Goal: Information Seeking & Learning: Learn about a topic

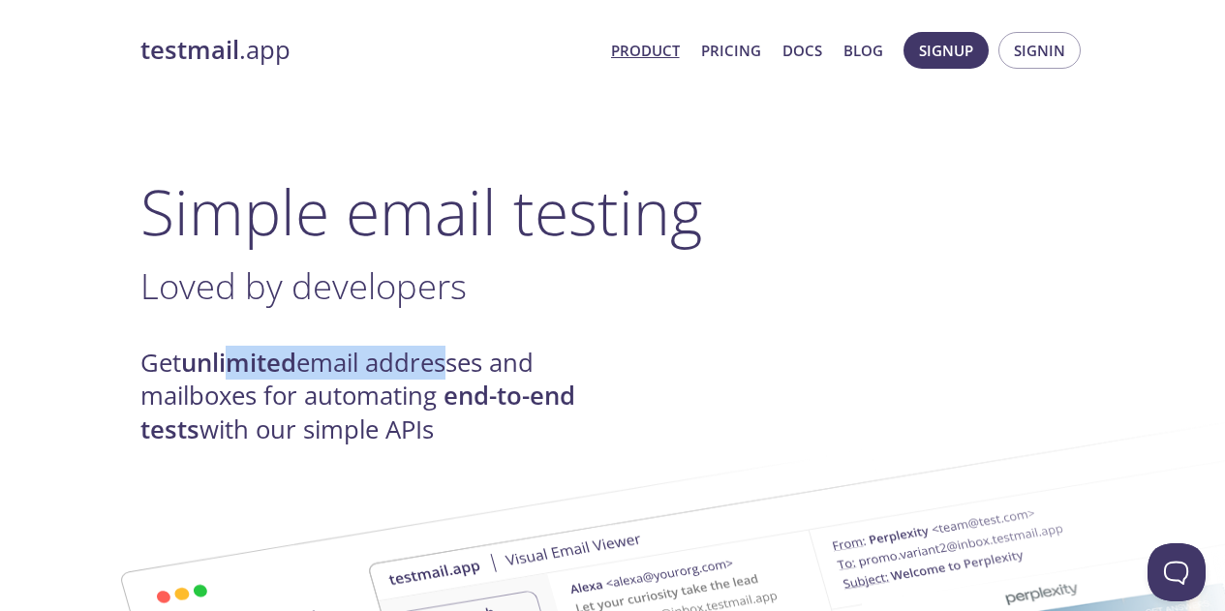
drag, startPoint x: 244, startPoint y: 370, endPoint x: 446, endPoint y: 366, distance: 201.5
click at [446, 361] on h4 "Get unlimited email addresses and mailboxes for automating end-to-end tests wit…" at bounding box center [376, 397] width 473 height 100
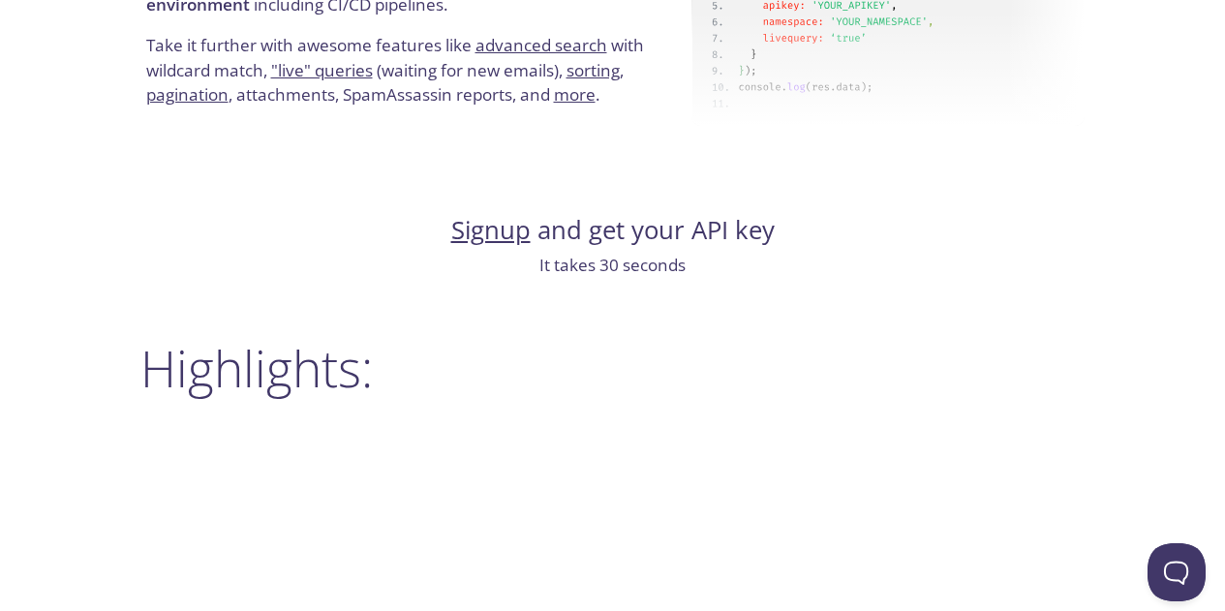
scroll to position [2228, 0]
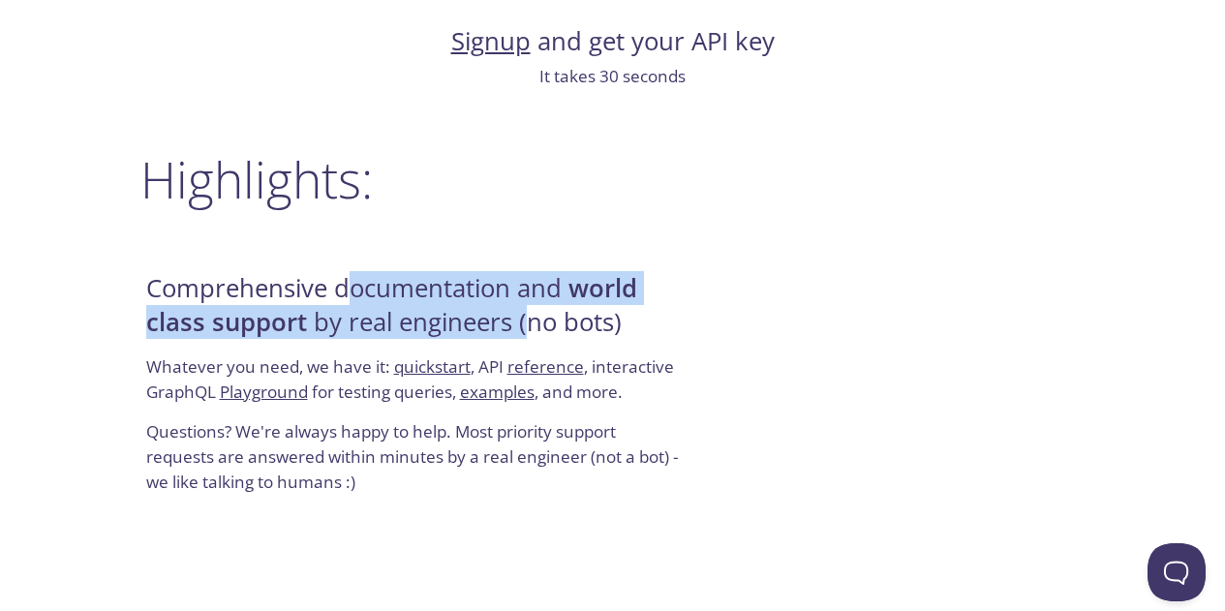
drag, startPoint x: 357, startPoint y: 288, endPoint x: 526, endPoint y: 316, distance: 170.8
click at [526, 316] on h4 "Comprehensive documentation and world class support by real engineers (no bots)" at bounding box center [415, 313] width 539 height 82
click at [525, 340] on h4 "Comprehensive documentation and world class support by real engineers (no bots)" at bounding box center [415, 313] width 539 height 82
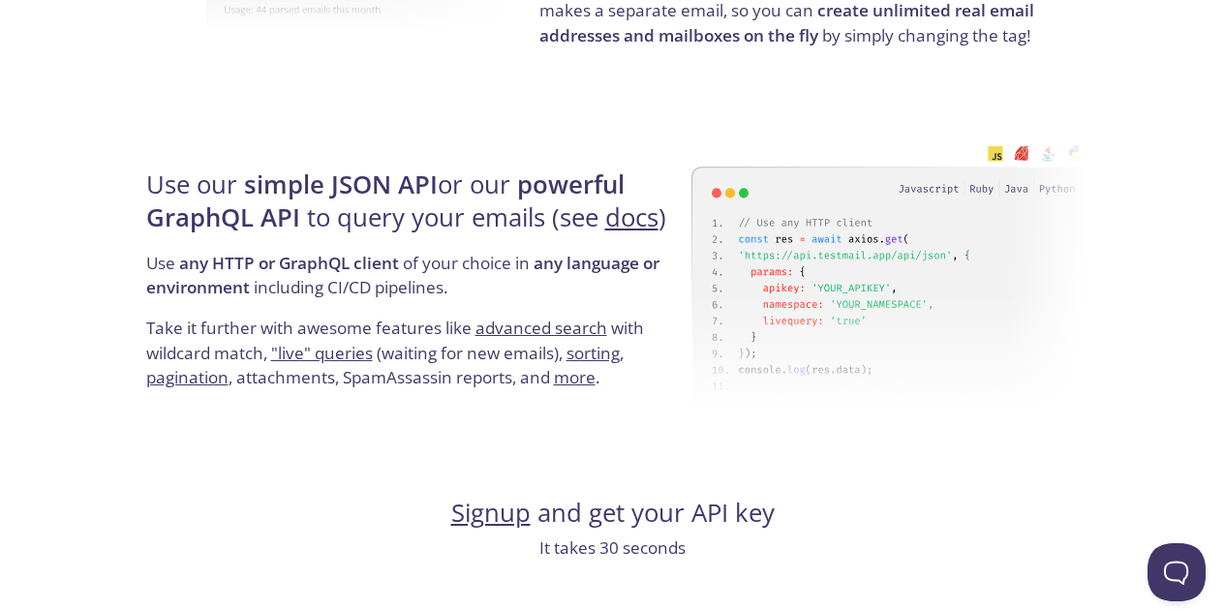
scroll to position [1453, 0]
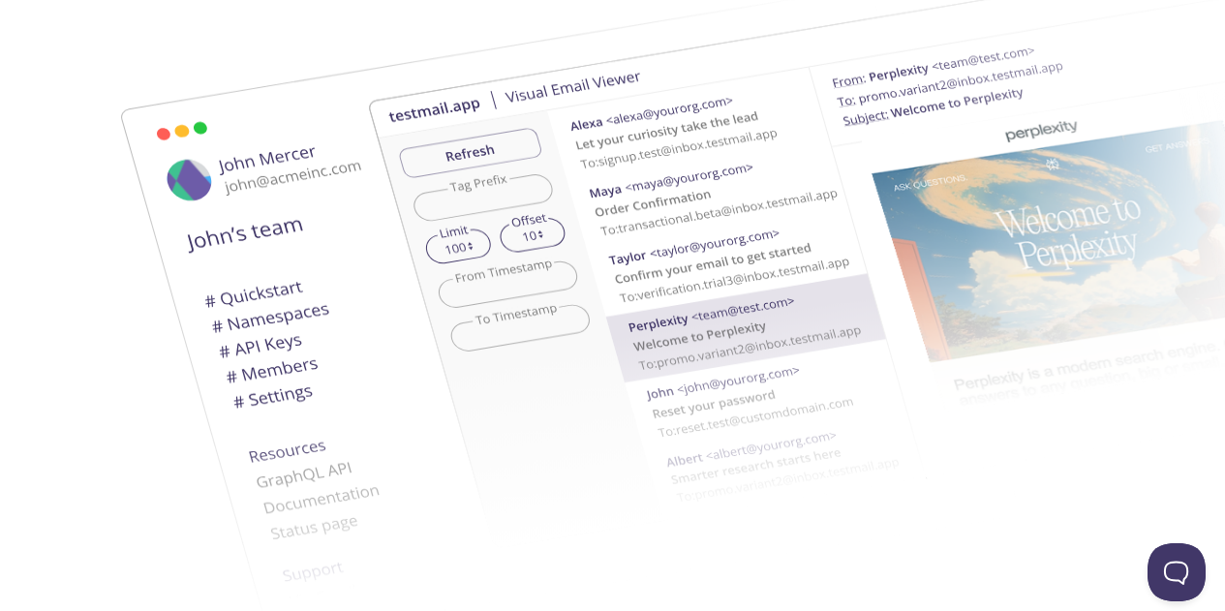
scroll to position [0, 0]
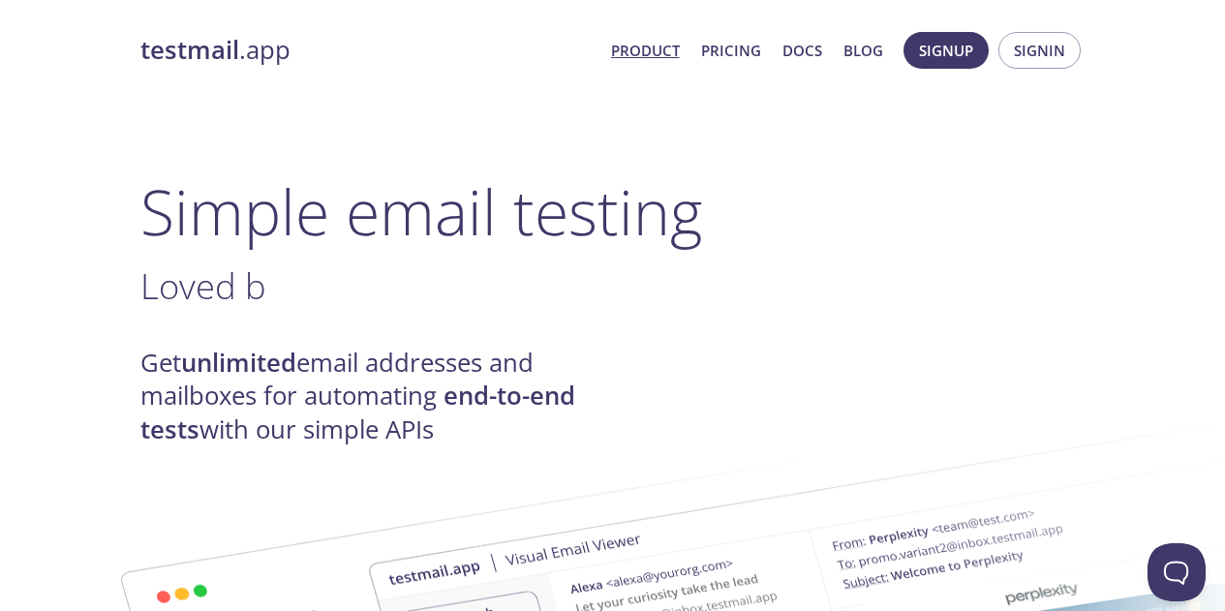
click at [652, 56] on link "Product" at bounding box center [645, 50] width 69 height 25
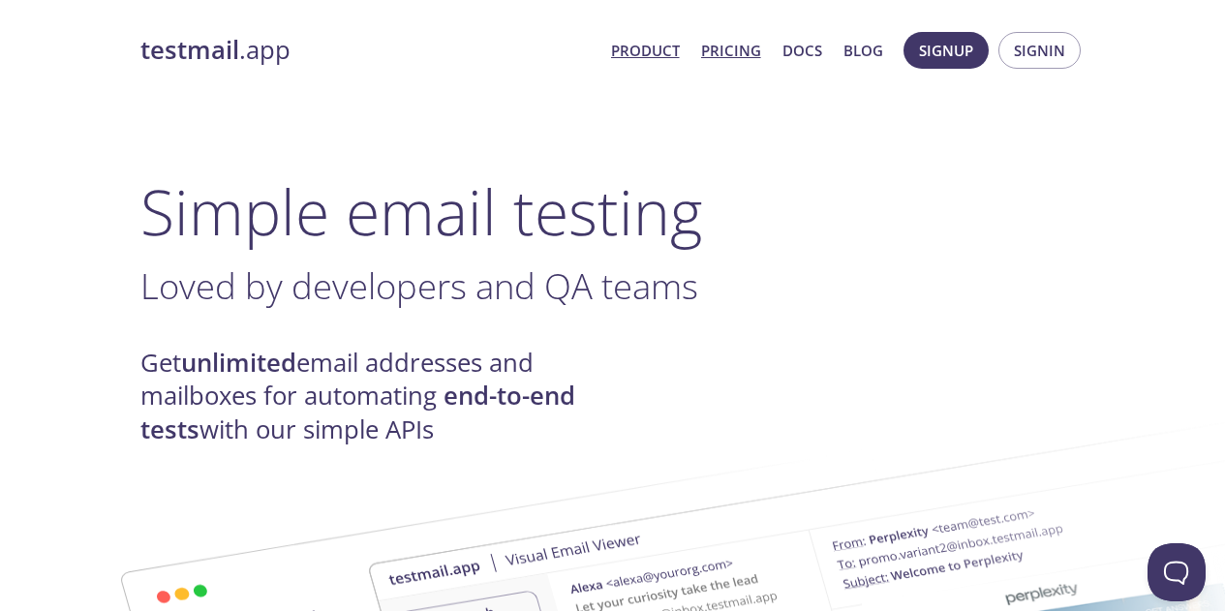
click at [728, 58] on link "Pricing" at bounding box center [731, 50] width 60 height 25
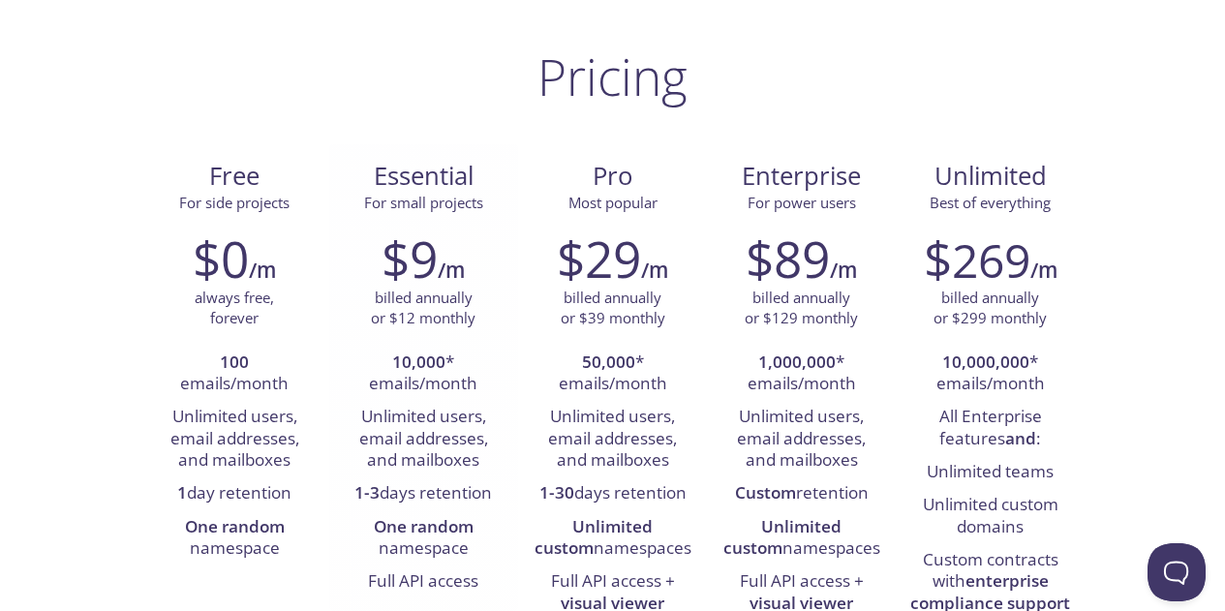
scroll to position [97, 0]
drag, startPoint x: 416, startPoint y: 420, endPoint x: 488, endPoint y: 446, distance: 76.3
click at [488, 446] on li "Unlimited users, email addresses, and mailboxes" at bounding box center [424, 438] width 160 height 77
click at [492, 461] on li "Unlimited users, email addresses, and mailboxes" at bounding box center [424, 438] width 160 height 77
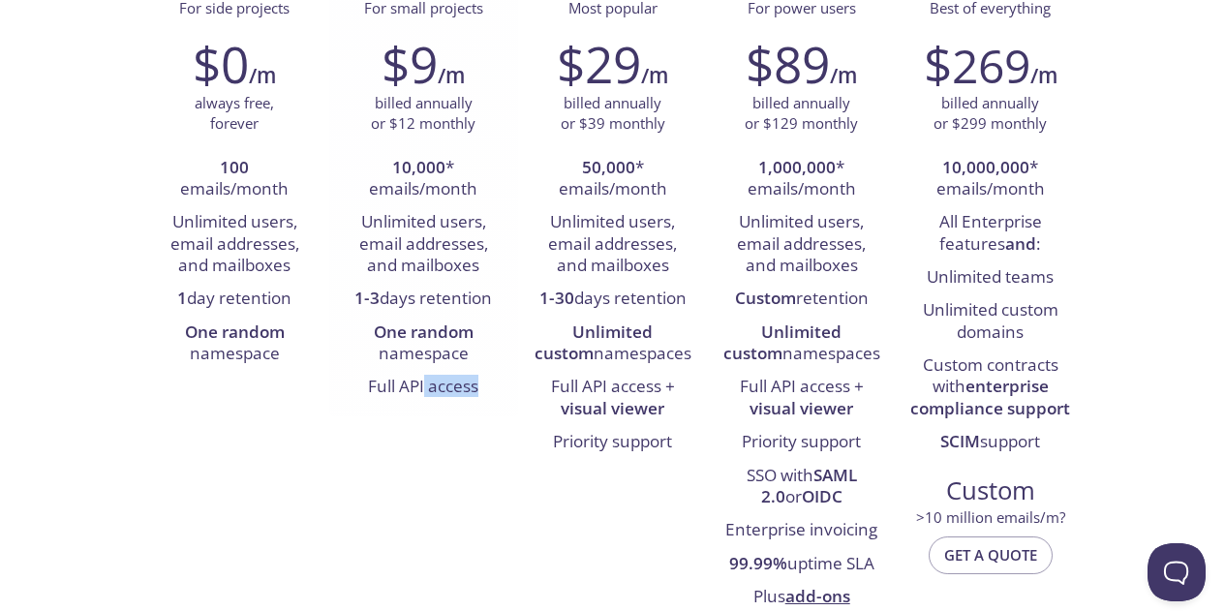
drag, startPoint x: 427, startPoint y: 389, endPoint x: 511, endPoint y: 393, distance: 84.3
click at [511, 393] on div "$9 /m billed annually or $12 monthly 10,000 * emails/month Unlimited users, ema…" at bounding box center [423, 219] width 189 height 394
click at [567, 397] on strong "visual viewer" at bounding box center [613, 408] width 104 height 22
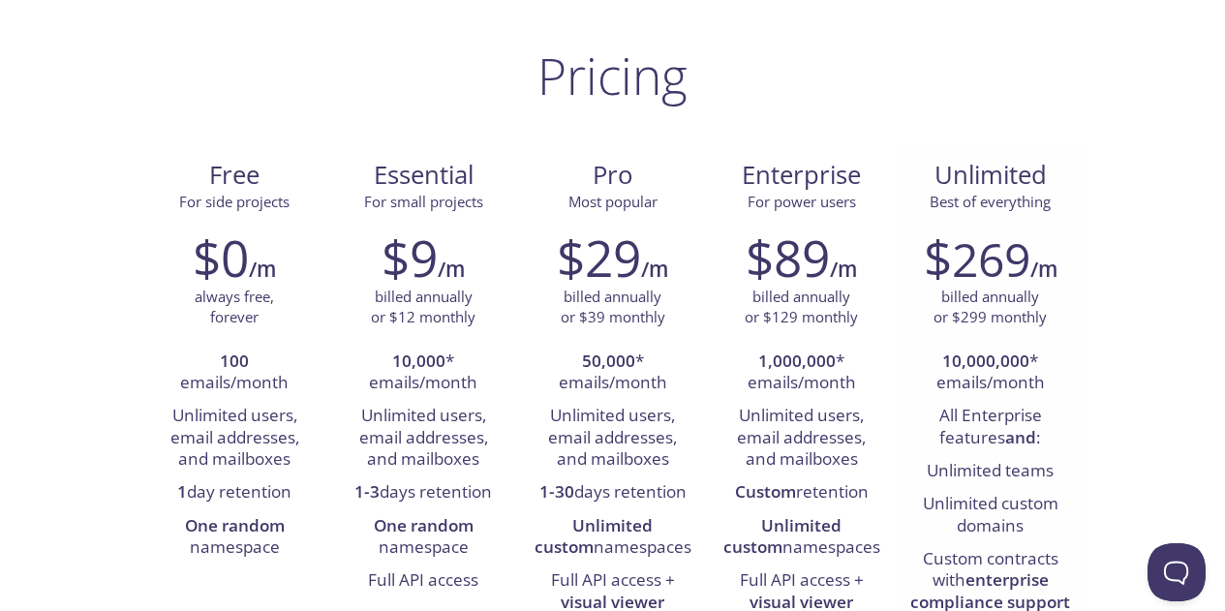
scroll to position [0, 0]
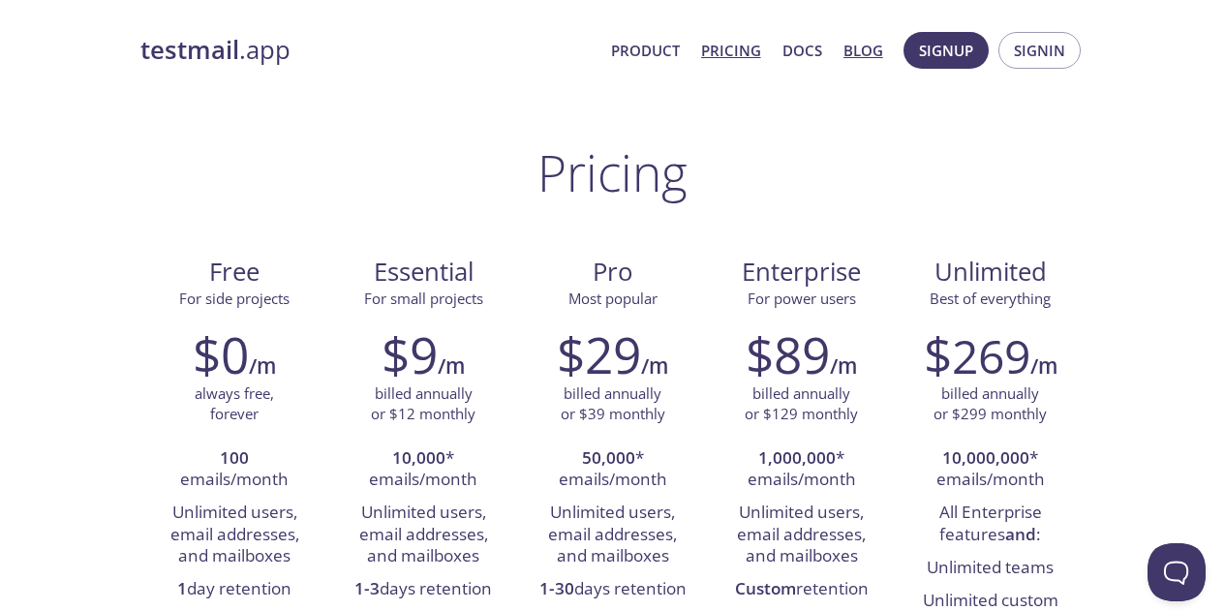
click at [859, 60] on link "Blog" at bounding box center [864, 50] width 40 height 25
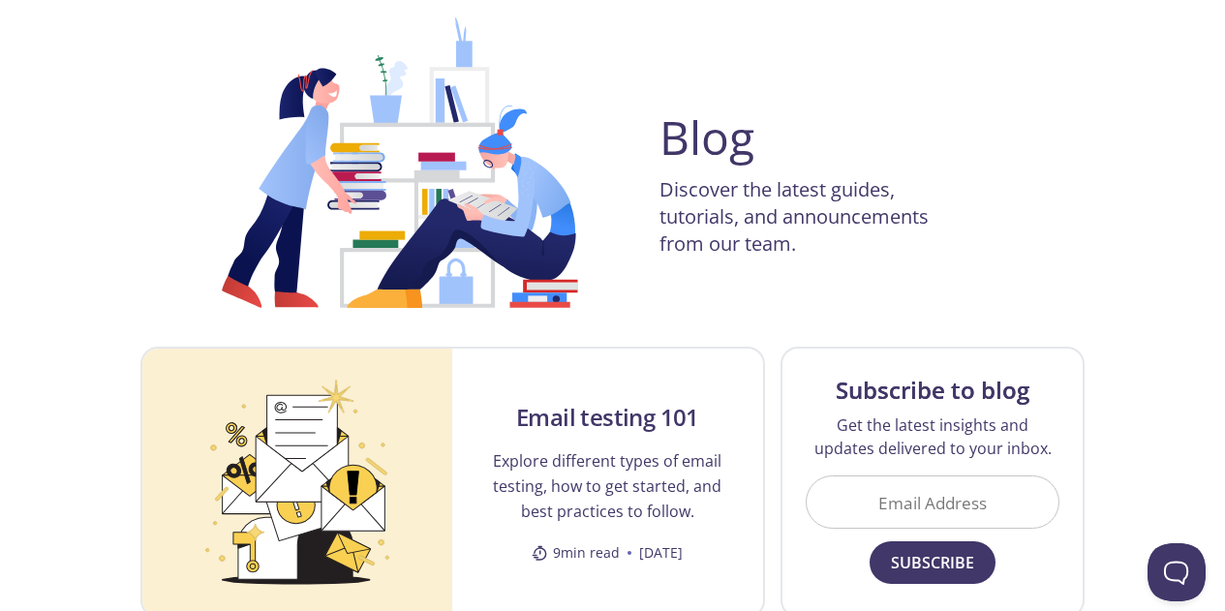
scroll to position [194, 0]
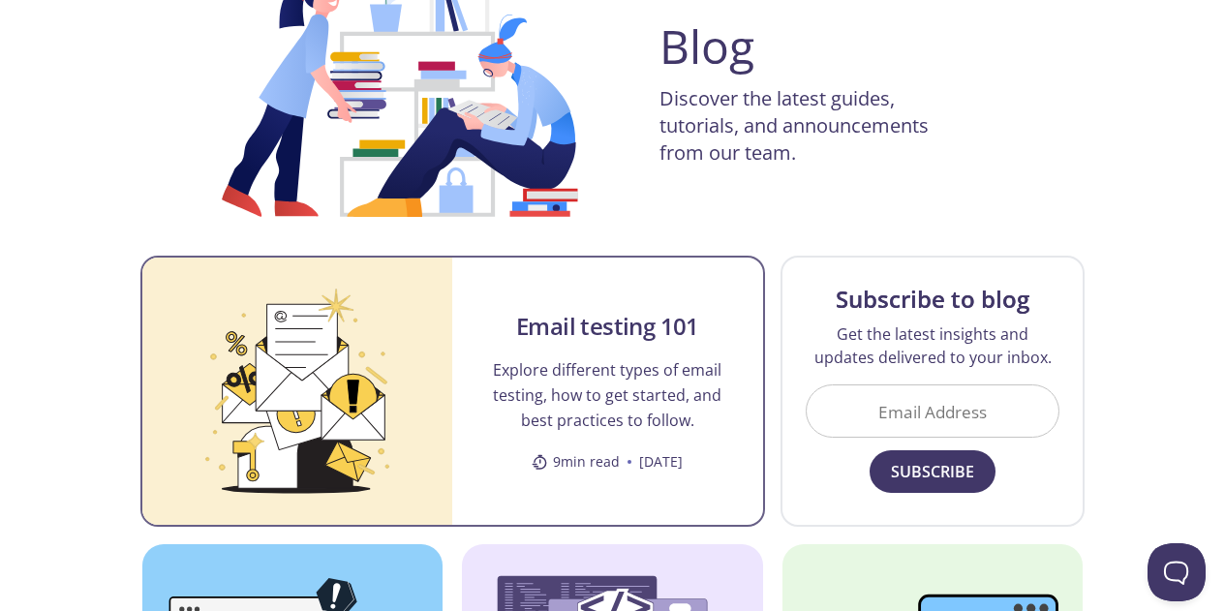
click at [615, 436] on div "Email testing 101 Explore different types of email testing, how to get started,…" at bounding box center [607, 391] width 311 height 267
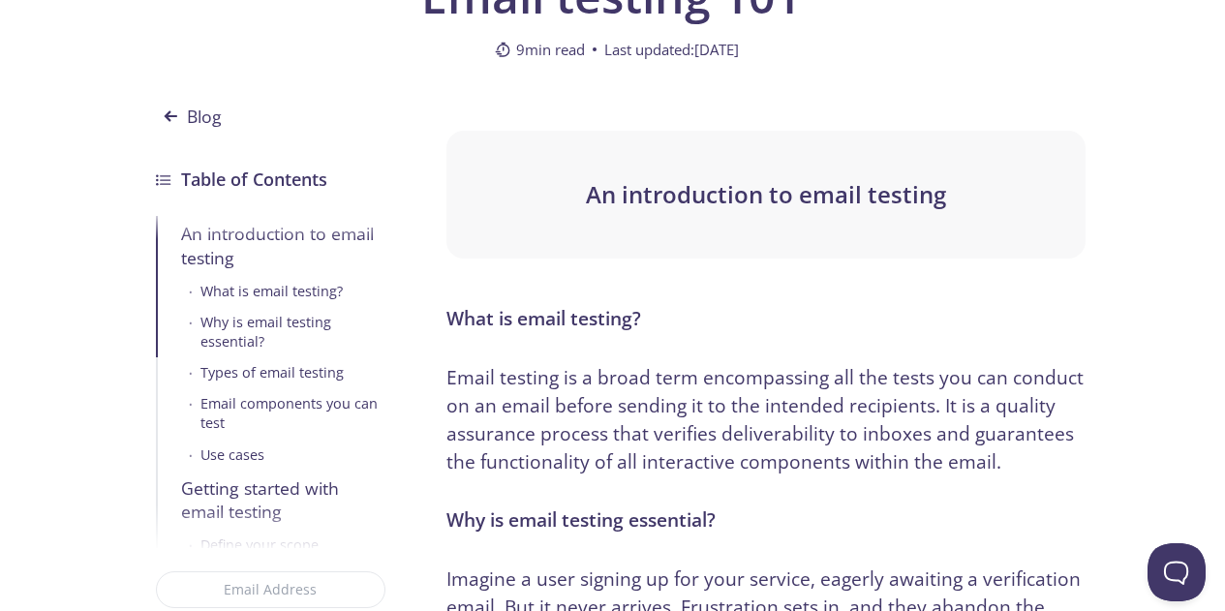
scroll to position [581, 0]
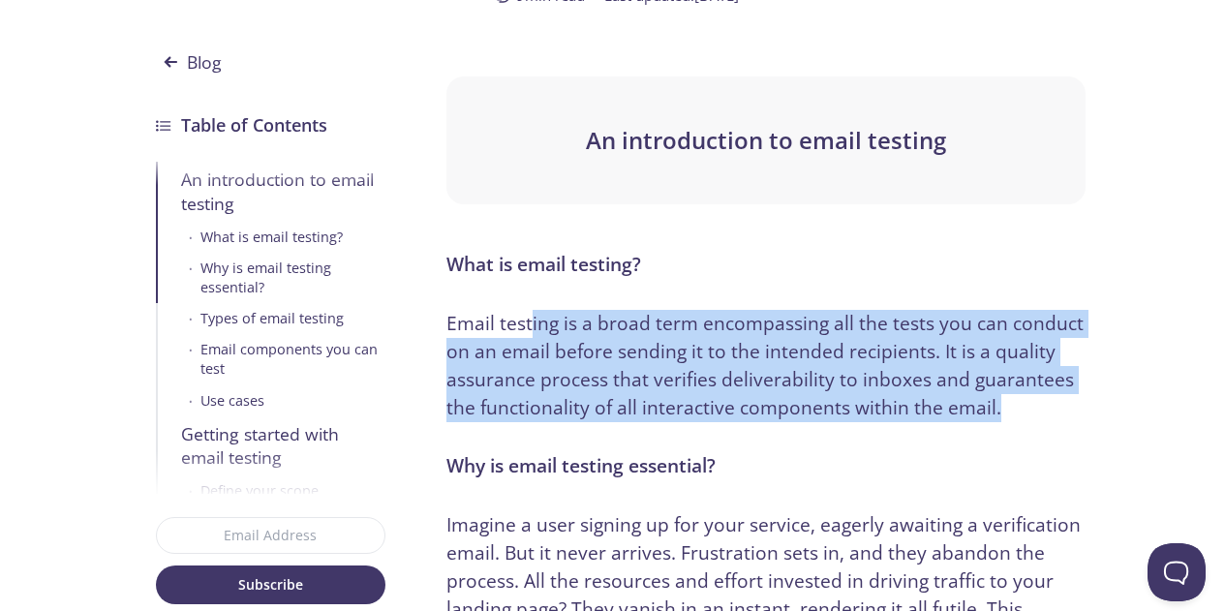
drag, startPoint x: 546, startPoint y: 324, endPoint x: 1055, endPoint y: 409, distance: 515.4
click at [1055, 409] on p "Email testing is a broad term encompassing all the tests you can conduct on an …" at bounding box center [765, 365] width 638 height 111
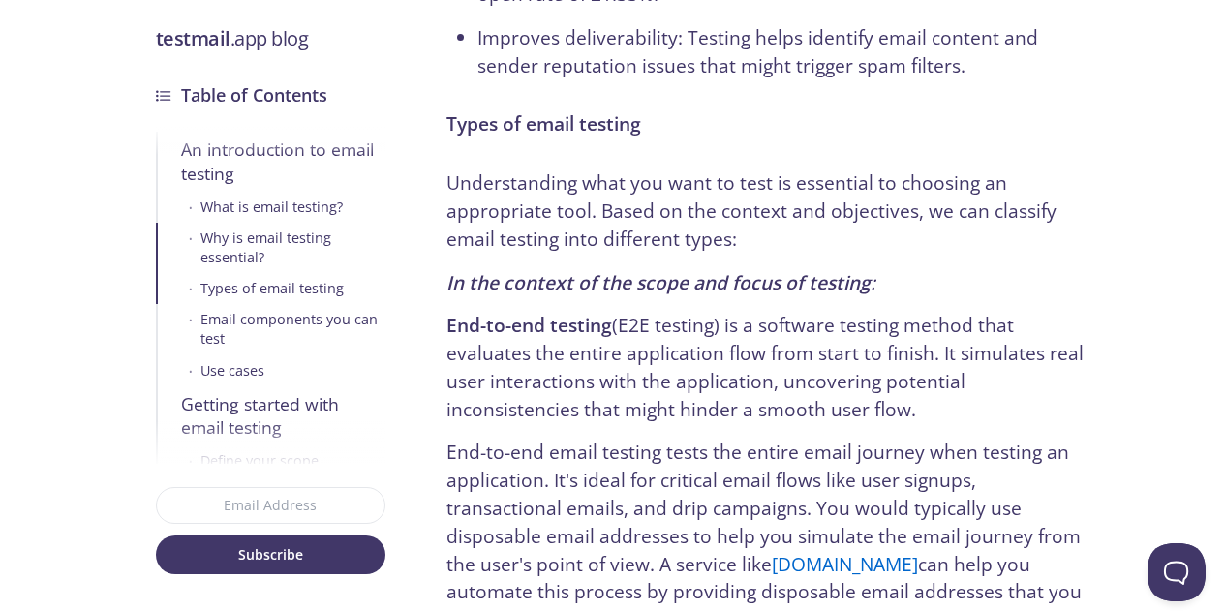
scroll to position [1453, 0]
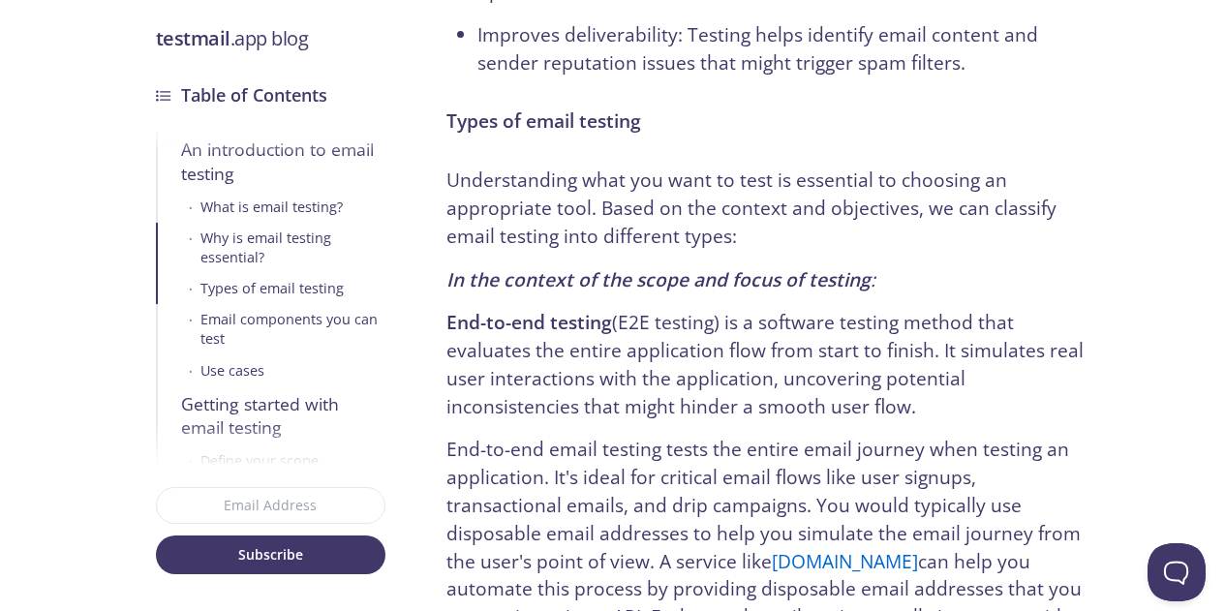
drag, startPoint x: 517, startPoint y: 381, endPoint x: 959, endPoint y: 399, distance: 442.0
click at [959, 399] on p "End-to-end testing (E2E testing) is a software testing method that evaluates th…" at bounding box center [765, 364] width 638 height 111
click at [933, 419] on p "End-to-end testing (E2E testing) is a software testing method that evaluates th…" at bounding box center [765, 364] width 638 height 111
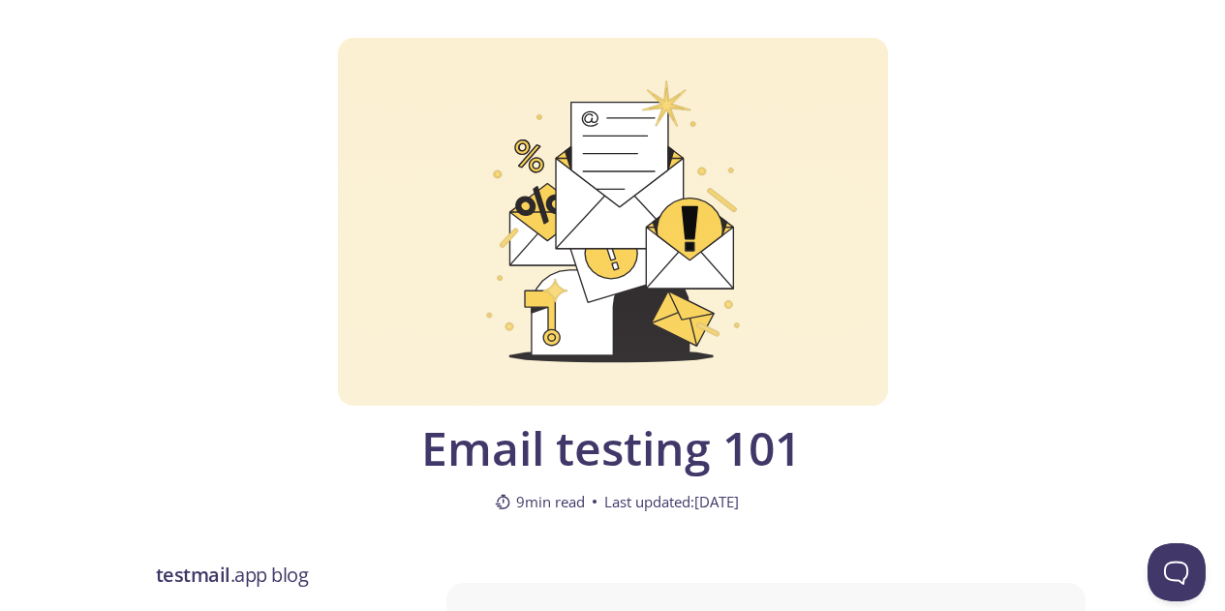
scroll to position [0, 0]
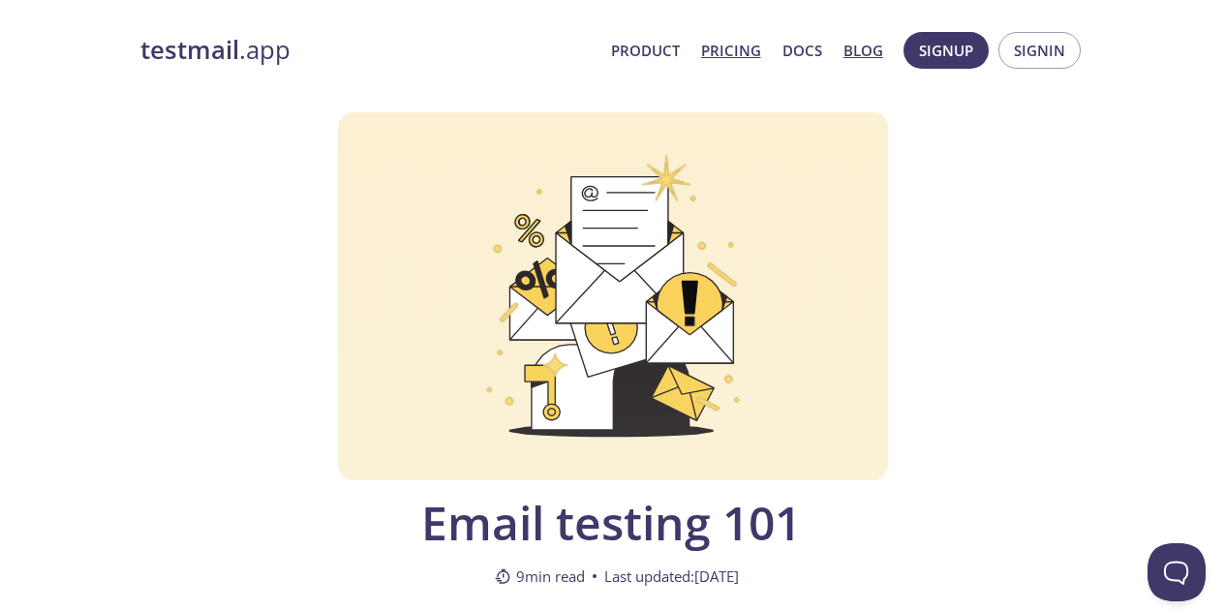
click at [753, 53] on link "Pricing" at bounding box center [731, 50] width 60 height 25
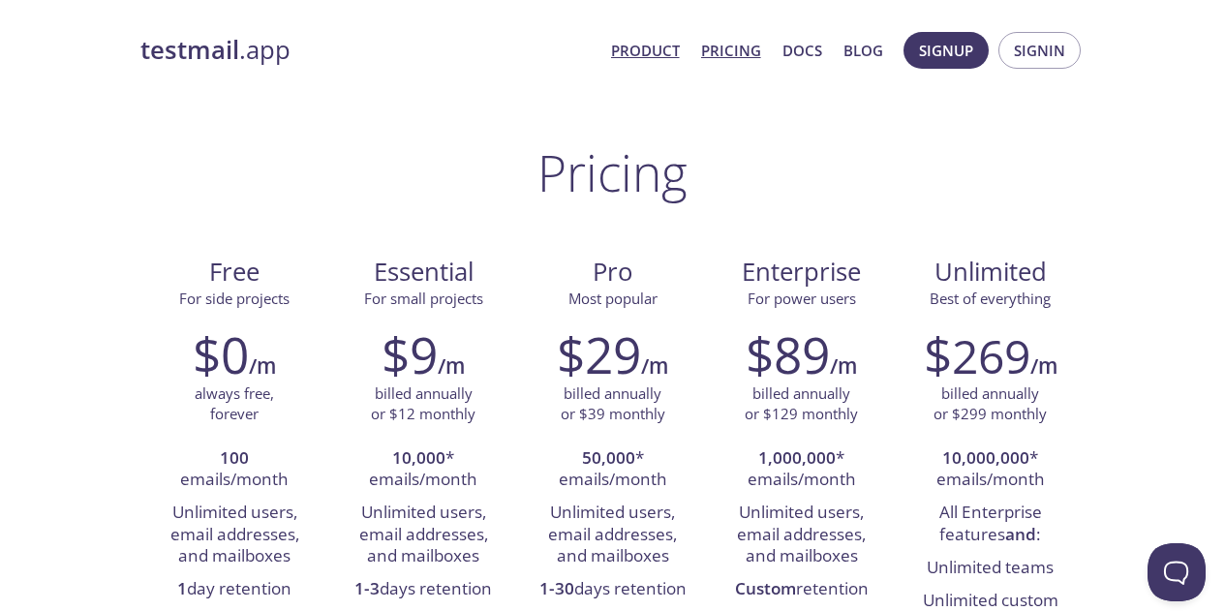
click at [628, 47] on link "Product" at bounding box center [645, 50] width 69 height 25
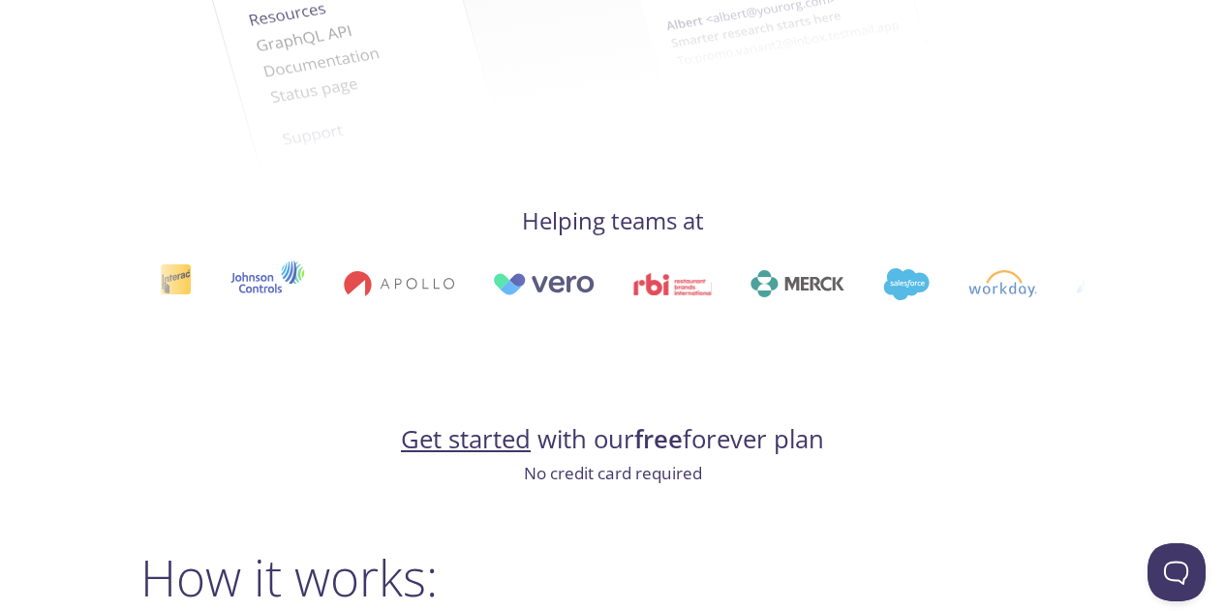
scroll to position [1065, 0]
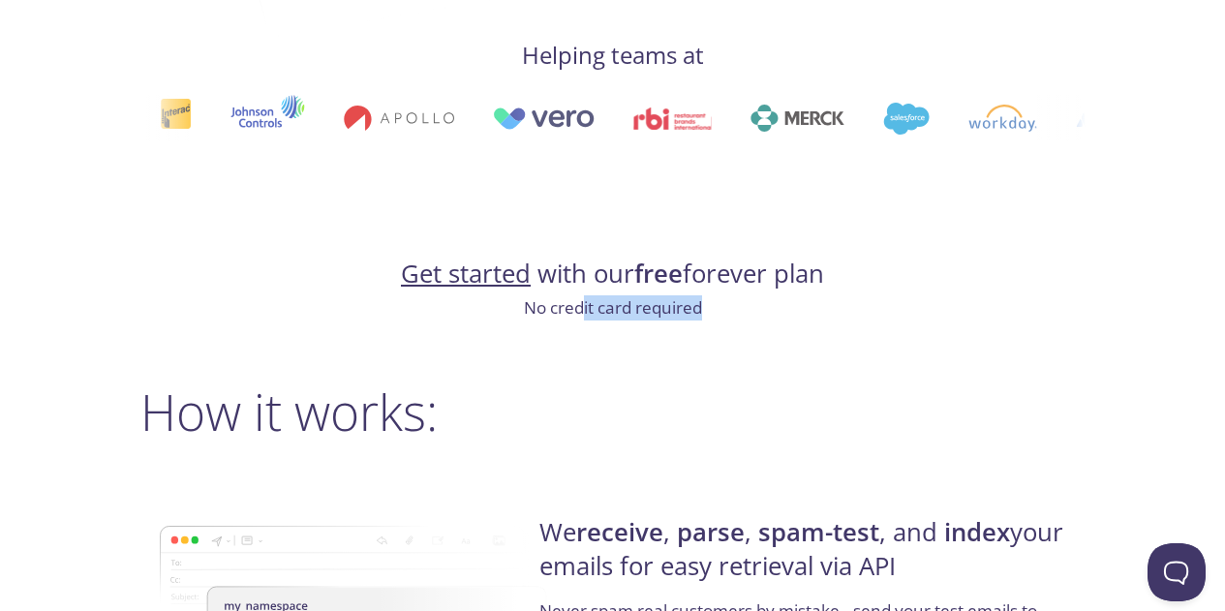
drag, startPoint x: 585, startPoint y: 314, endPoint x: 699, endPoint y: 318, distance: 114.3
click at [699, 318] on p "No credit card required" at bounding box center [612, 307] width 945 height 25
click at [691, 319] on p "No credit card required" at bounding box center [612, 307] width 945 height 25
drag, startPoint x: 575, startPoint y: 314, endPoint x: 662, endPoint y: 311, distance: 87.2
click at [661, 311] on p "No credit card required" at bounding box center [612, 307] width 945 height 25
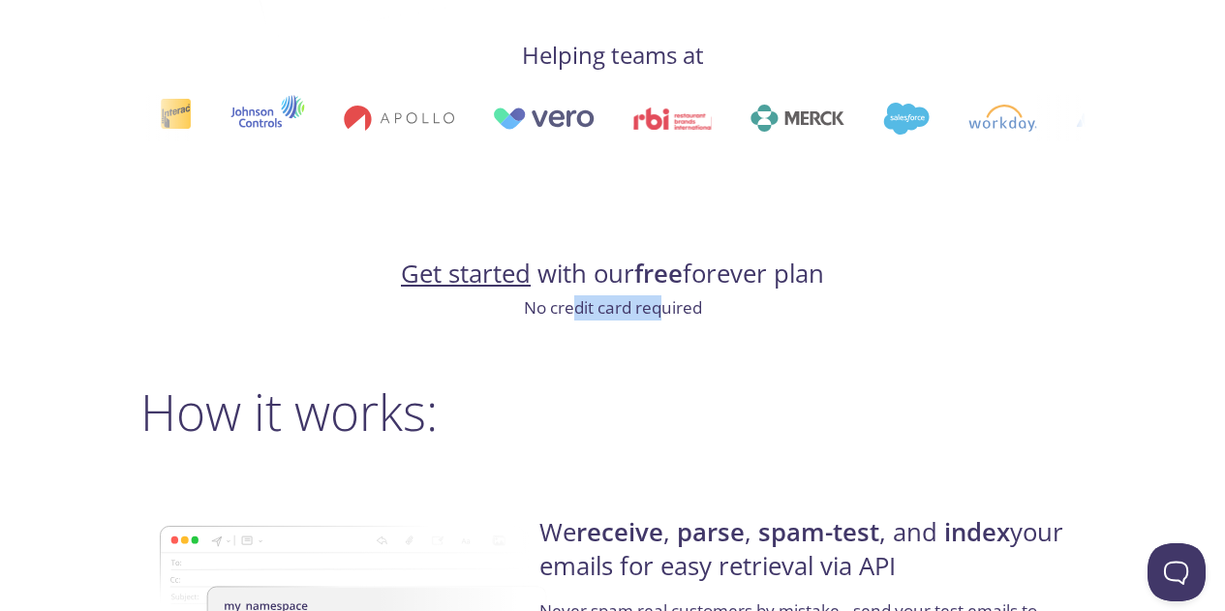
click at [662, 311] on p "No credit card required" at bounding box center [612, 307] width 945 height 25
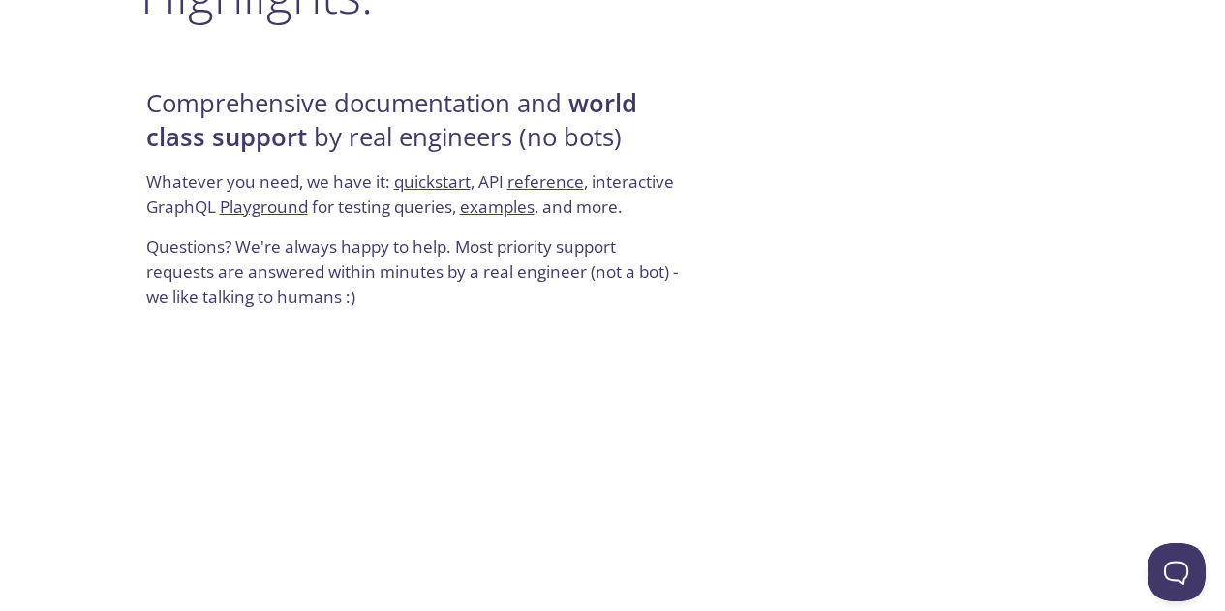
scroll to position [2518, 0]
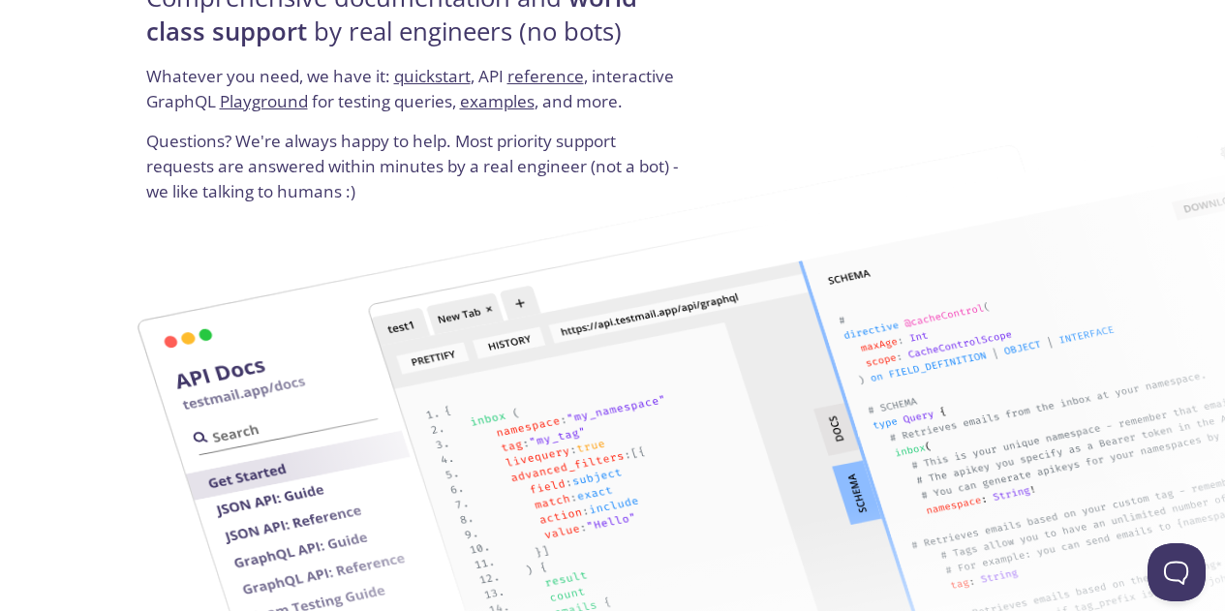
click at [485, 105] on link "examples" at bounding box center [497, 101] width 75 height 22
